Goal: Find specific page/section: Find specific page/section

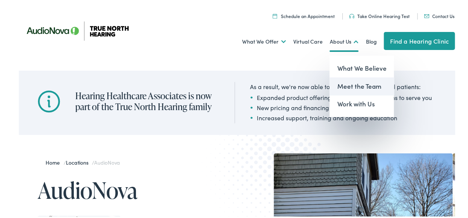
click at [349, 81] on link "Meet the Team" at bounding box center [362, 85] width 64 height 18
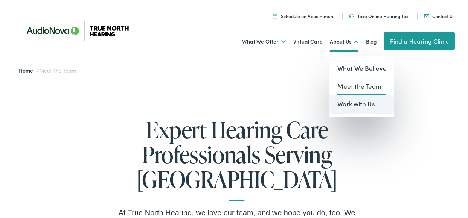
click at [347, 106] on link "Work with Us" at bounding box center [362, 103] width 64 height 18
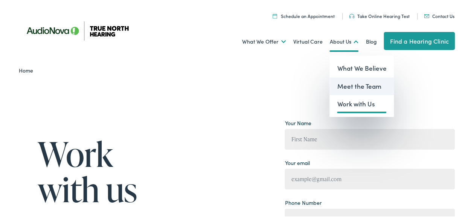
click at [344, 88] on link "Meet the Team" at bounding box center [362, 85] width 64 height 18
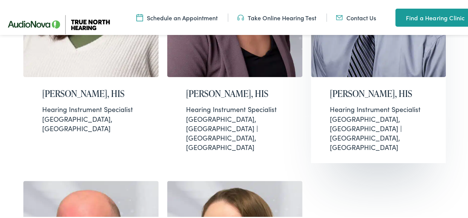
scroll to position [378, 0]
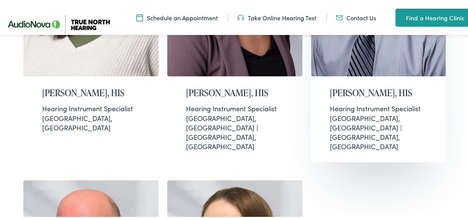
click at [365, 90] on h2 "[PERSON_NAME], HIS" at bounding box center [379, 92] width 98 height 11
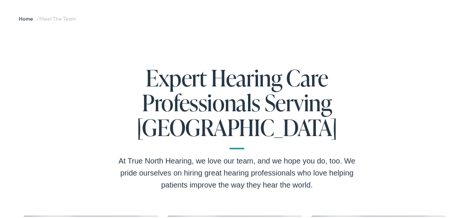
scroll to position [53, 0]
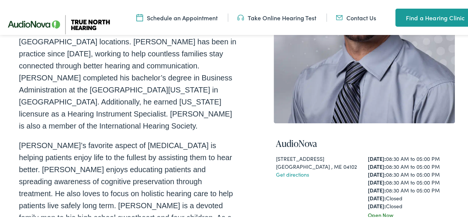
scroll to position [160, 0]
